Goal: Register for event/course

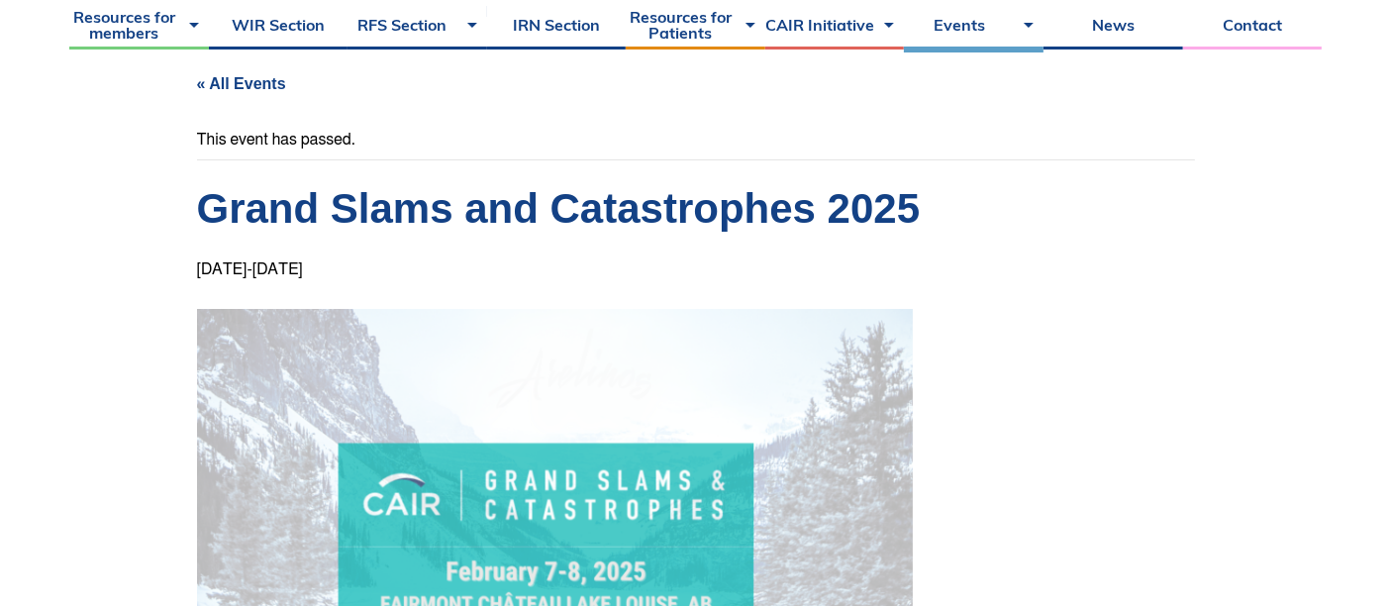
scroll to position [110, 0]
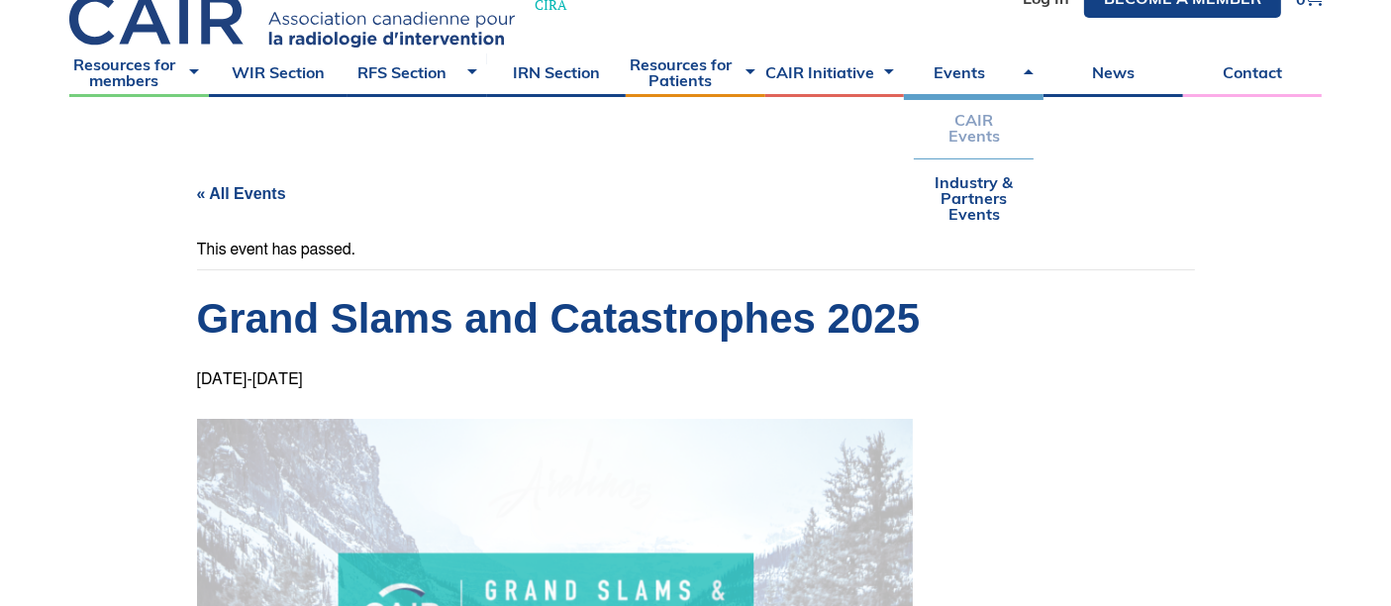
click at [976, 131] on link "CAIR Events" at bounding box center [974, 127] width 120 height 61
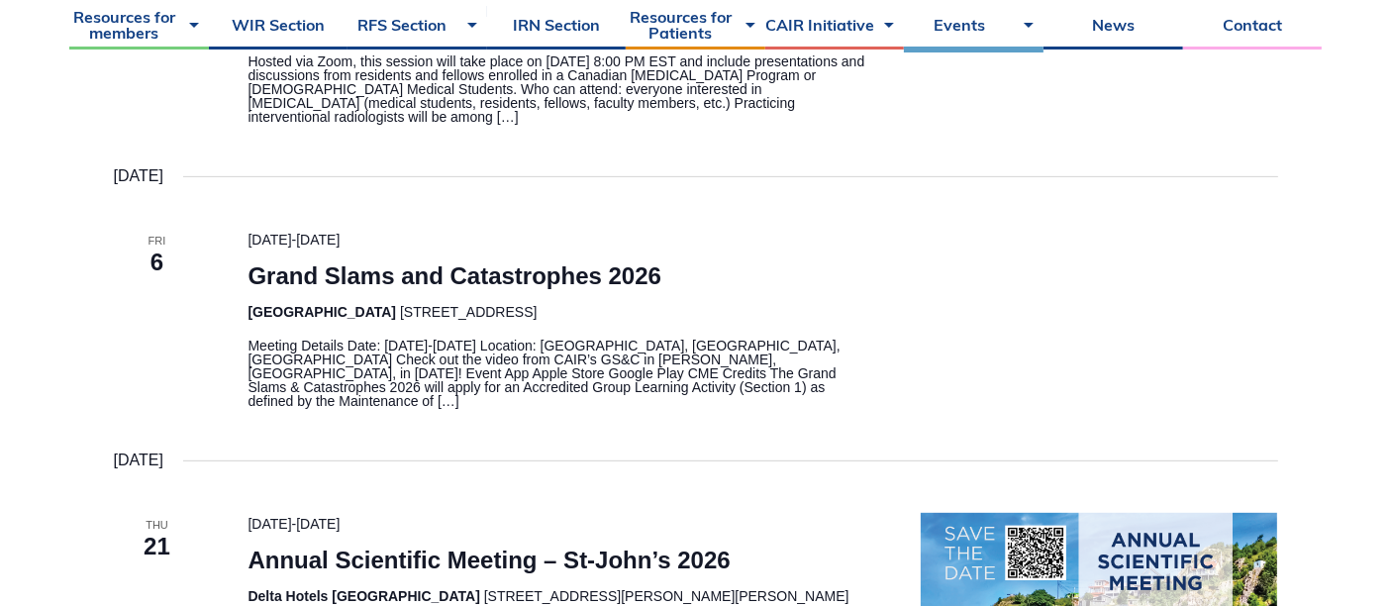
scroll to position [769, 0]
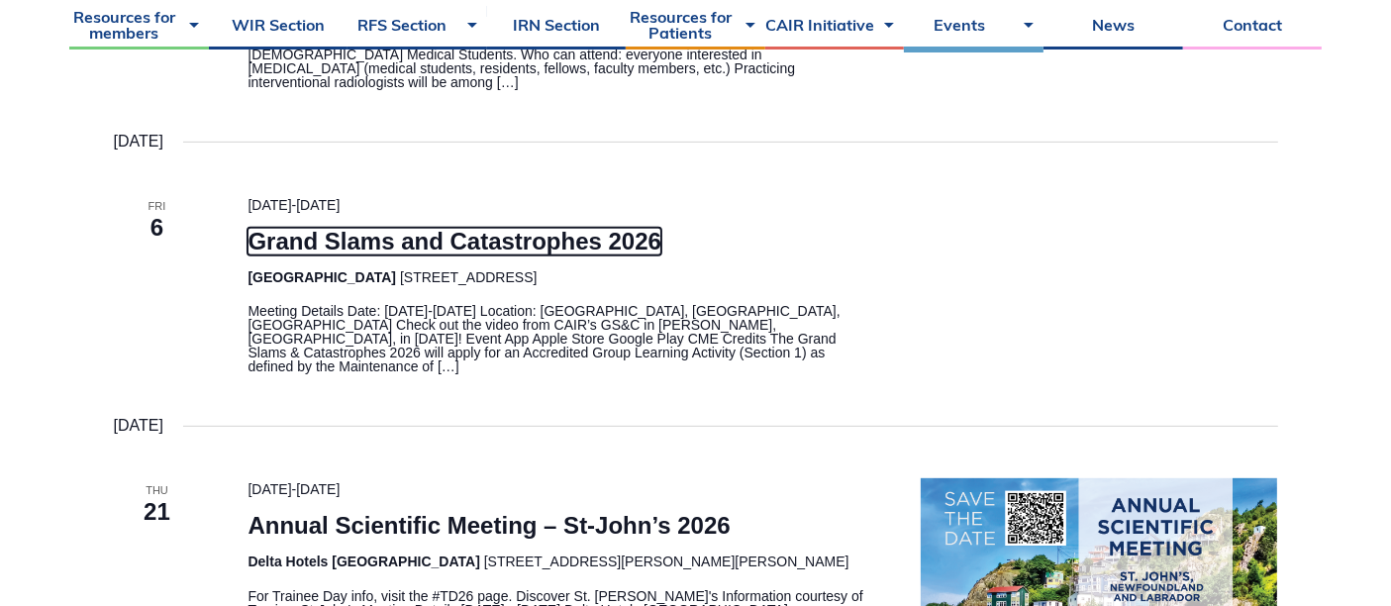
click at [564, 237] on link "Grand Slams and Catastrophes 2026" at bounding box center [454, 242] width 414 height 28
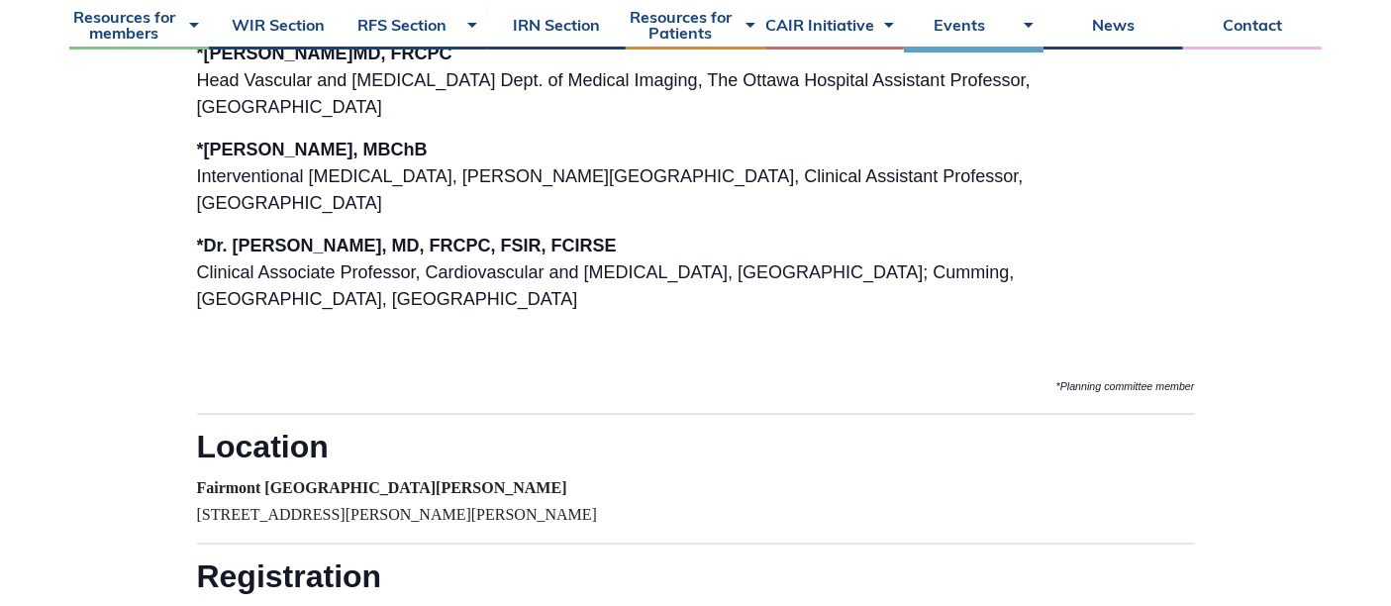
scroll to position [2749, 0]
